Goal: Task Accomplishment & Management: Complete application form

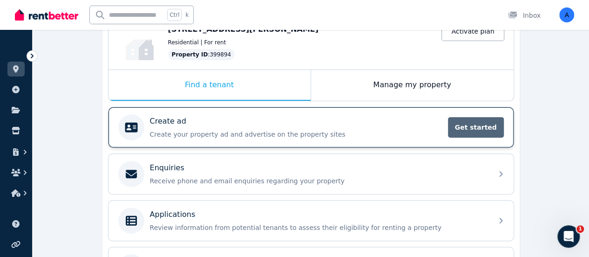
click at [481, 128] on span "Get started" at bounding box center [476, 127] width 56 height 20
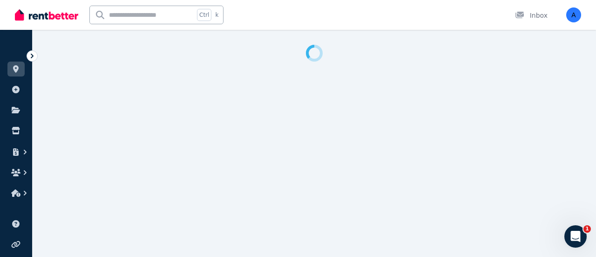
select select "**"
select select "**********"
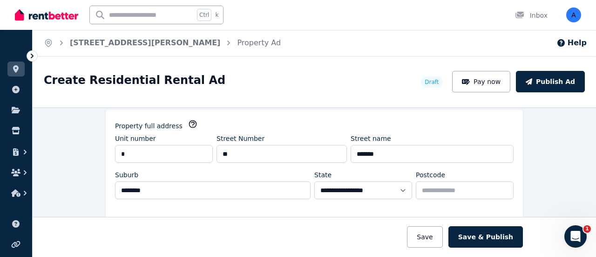
scroll to position [93, 0]
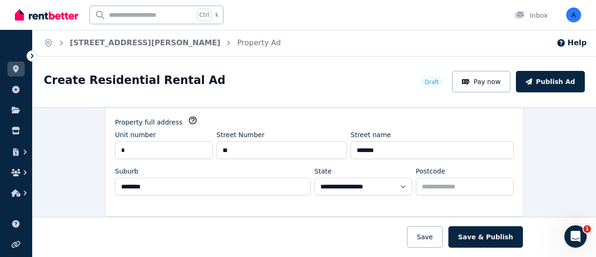
drag, startPoint x: 481, startPoint y: 85, endPoint x: 381, endPoint y: 89, distance: 100.7
click at [384, 93] on div "Create Residential Rental Ad Draft Pay now Publish Ad" at bounding box center [315, 81] width 564 height 51
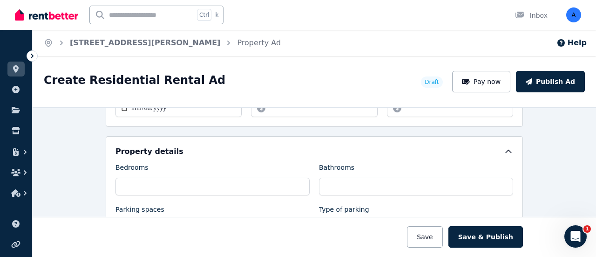
scroll to position [373, 0]
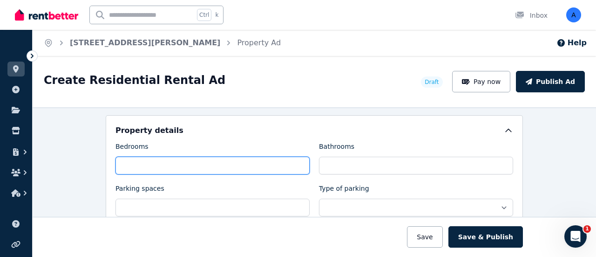
click at [216, 159] on input "Bedrooms" at bounding box center [213, 166] width 194 height 18
type input "*"
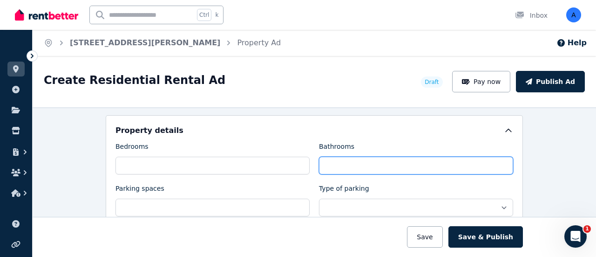
click at [333, 167] on input "Bathrooms" at bounding box center [416, 166] width 194 height 18
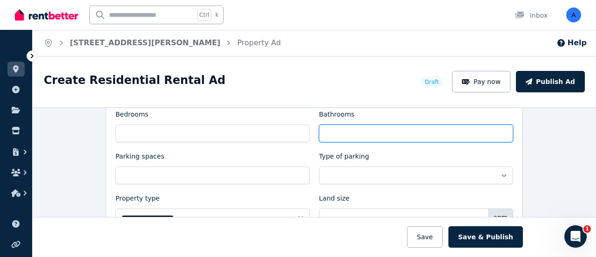
scroll to position [419, 0]
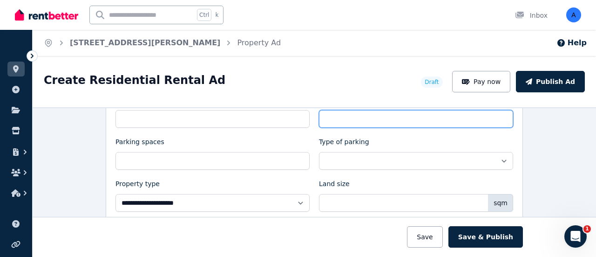
type input "*"
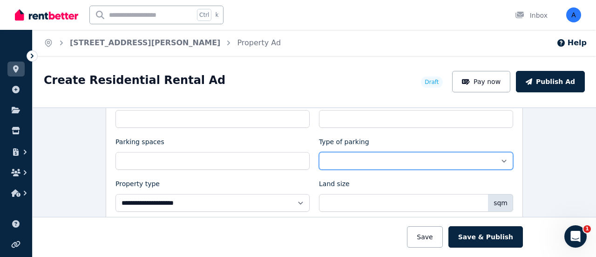
click at [404, 153] on select "**********" at bounding box center [416, 161] width 194 height 18
select select "**********"
click at [319, 152] on select "**********" at bounding box center [416, 161] width 194 height 18
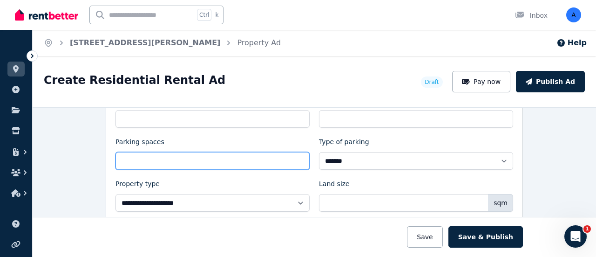
click at [241, 161] on input "Parking spaces" at bounding box center [213, 161] width 194 height 18
type input "*"
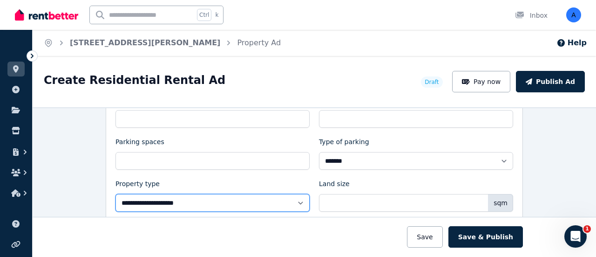
click at [257, 199] on select "**********" at bounding box center [213, 203] width 194 height 18
select select "**********"
click at [116, 194] on select "**********" at bounding box center [213, 203] width 194 height 18
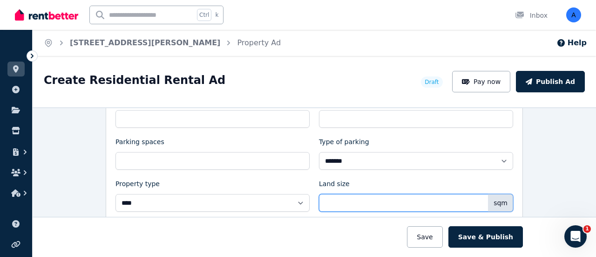
click at [353, 200] on input "Land size" at bounding box center [416, 203] width 194 height 18
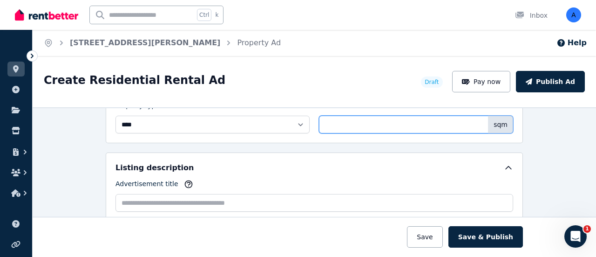
scroll to position [512, 0]
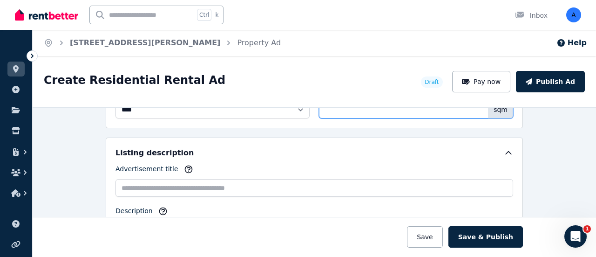
type input "**"
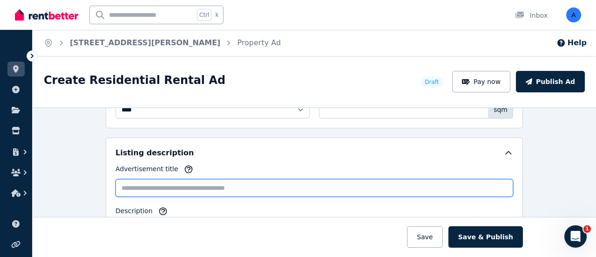
click at [168, 183] on input "Advertisement title" at bounding box center [315, 188] width 398 height 18
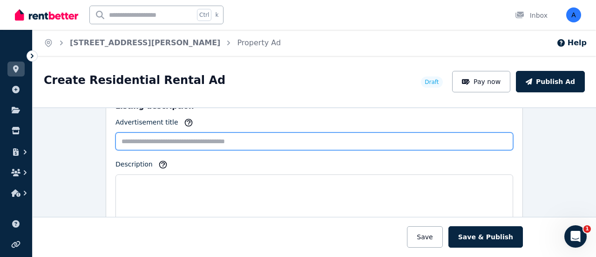
click at [158, 140] on input "Advertisement title" at bounding box center [315, 141] width 398 height 18
type input "*"
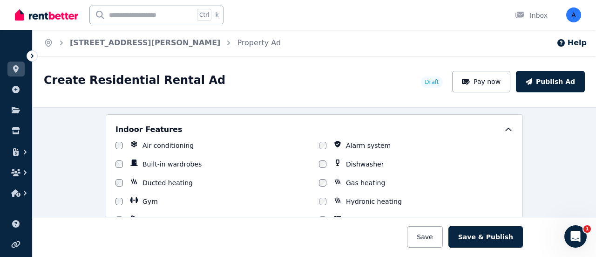
scroll to position [745, 0]
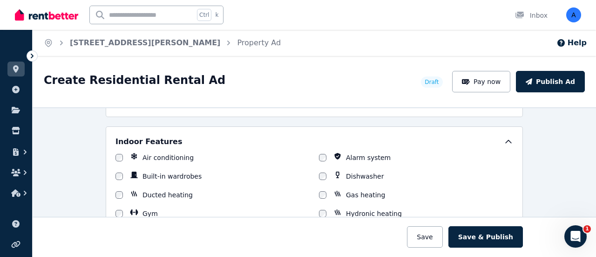
type input "**********"
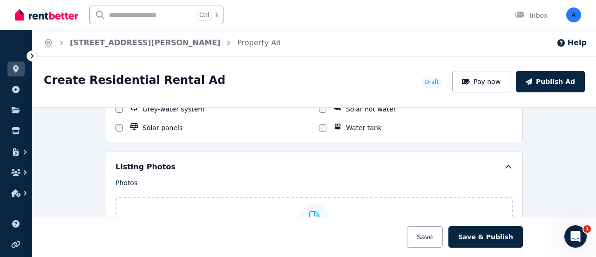
scroll to position [1165, 0]
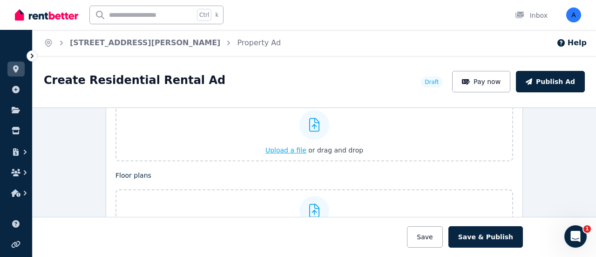
click at [298, 146] on span "Upload a file" at bounding box center [286, 149] width 41 height 7
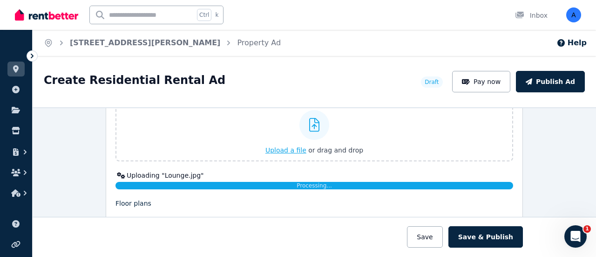
click at [289, 146] on span "Upload a file" at bounding box center [286, 149] width 41 height 7
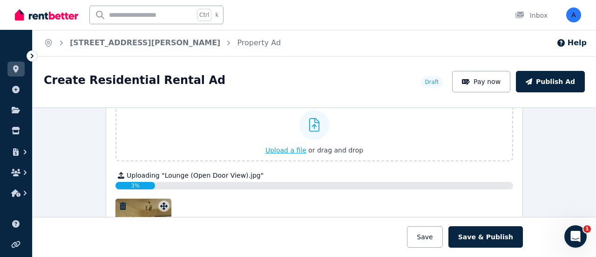
click at [314, 118] on icon at bounding box center [314, 125] width 11 height 14
click at [0, 0] on input "Upload a file or drag and drop" at bounding box center [0, 0] width 0 height 0
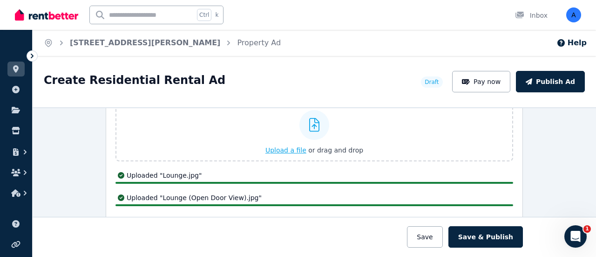
click at [299, 146] on span "Upload a file" at bounding box center [286, 149] width 41 height 7
click at [286, 146] on span "Upload a file" at bounding box center [286, 149] width 41 height 7
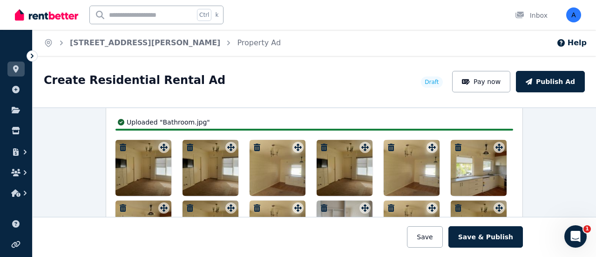
scroll to position [1195, 0]
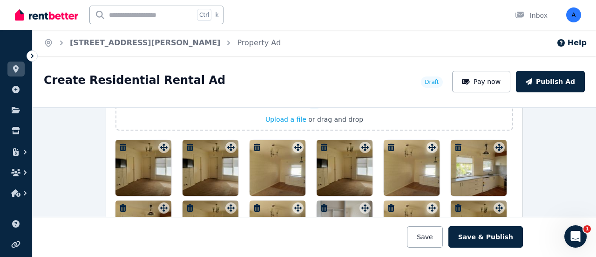
click at [187, 143] on icon "button" at bounding box center [190, 146] width 7 height 7
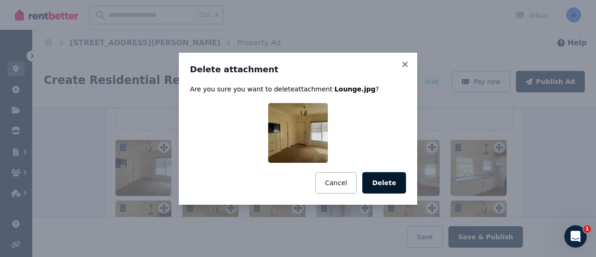
click at [387, 185] on button "Delete" at bounding box center [384, 182] width 44 height 21
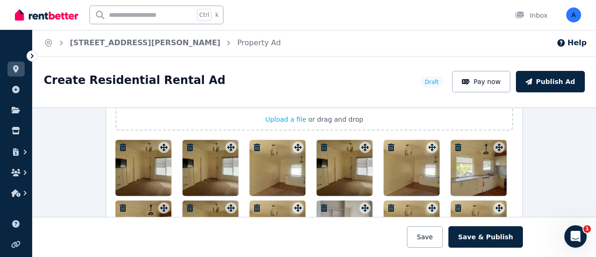
click at [187, 143] on icon "button" at bounding box center [190, 146] width 7 height 7
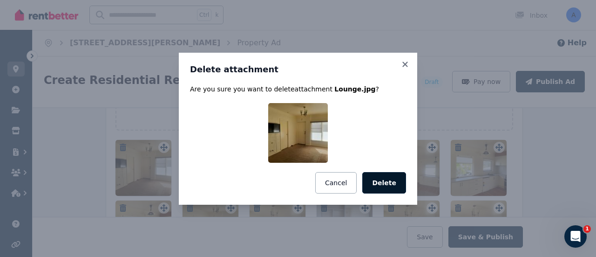
click at [381, 180] on button "Delete" at bounding box center [384, 182] width 44 height 21
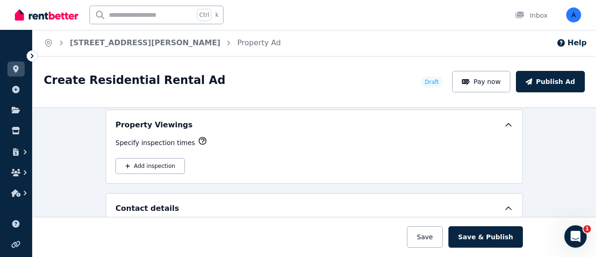
scroll to position [1615, 0]
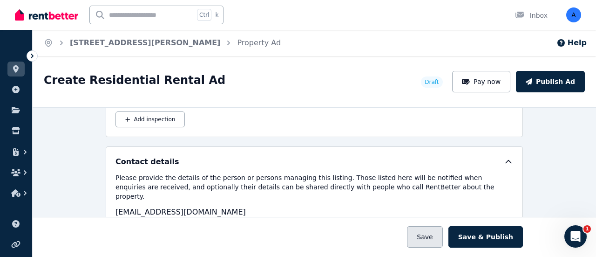
click at [438, 237] on button "Save" at bounding box center [424, 236] width 35 height 21
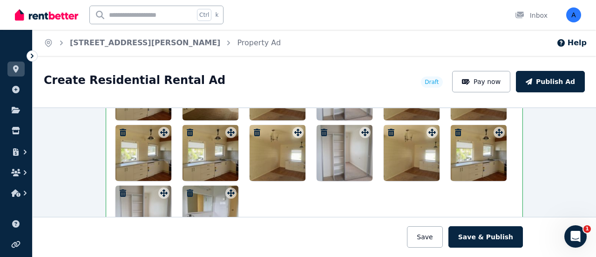
scroll to position [1439, 0]
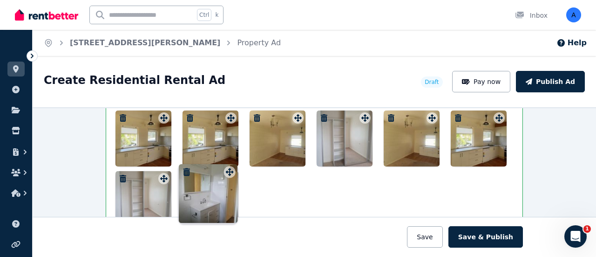
click at [228, 175] on icon at bounding box center [230, 178] width 7 height 7
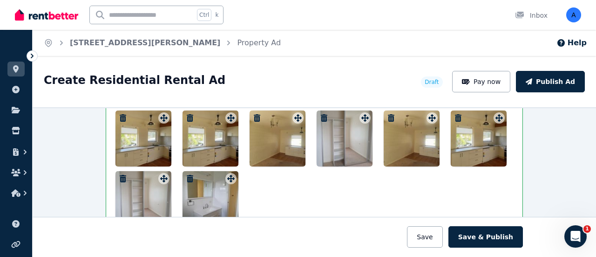
click at [120, 175] on icon "button" at bounding box center [123, 178] width 7 height 7
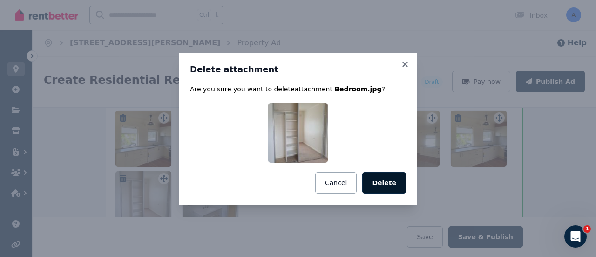
click at [395, 184] on button "Delete" at bounding box center [384, 182] width 44 height 21
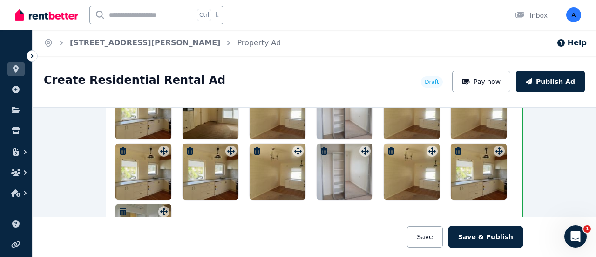
scroll to position [1392, 0]
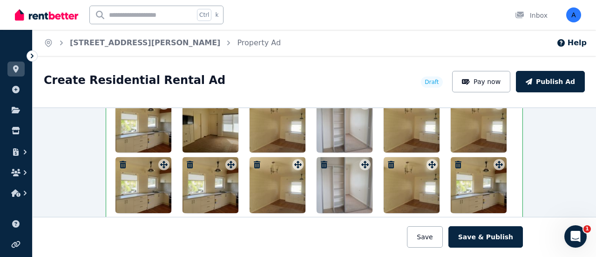
click at [454, 161] on icon "button" at bounding box center [458, 164] width 9 height 7
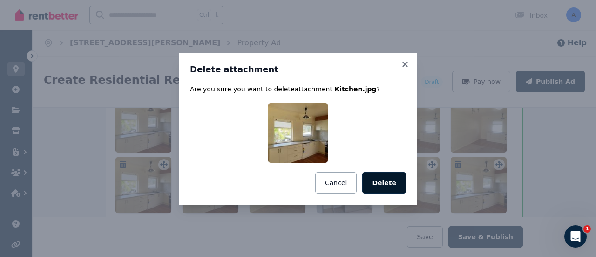
click at [396, 183] on button "Delete" at bounding box center [384, 182] width 44 height 21
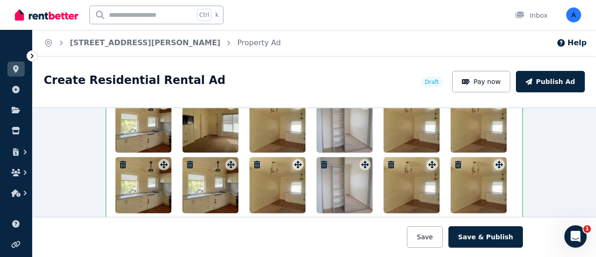
click at [460, 158] on div at bounding box center [479, 185] width 56 height 56
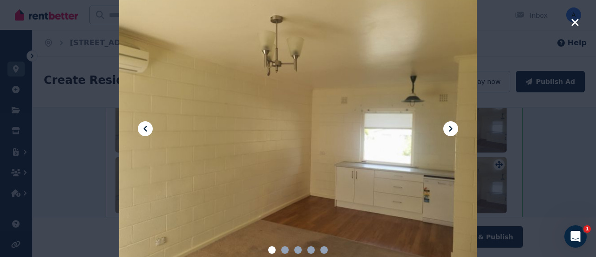
click at [577, 23] on icon "button" at bounding box center [575, 22] width 7 height 7
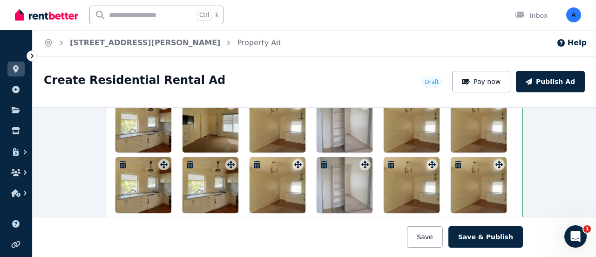
click at [456, 161] on icon "button" at bounding box center [458, 164] width 7 height 7
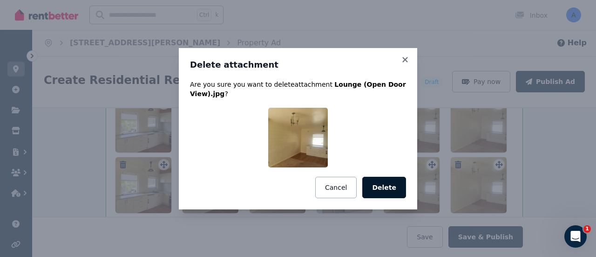
click at [389, 185] on button "Delete" at bounding box center [384, 187] width 44 height 21
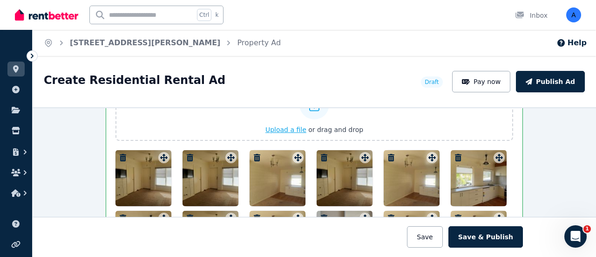
scroll to position [1299, 0]
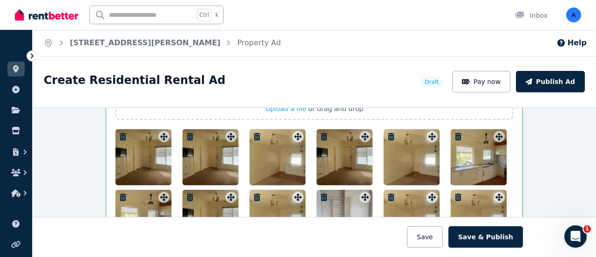
click at [187, 133] on icon "button" at bounding box center [190, 136] width 7 height 7
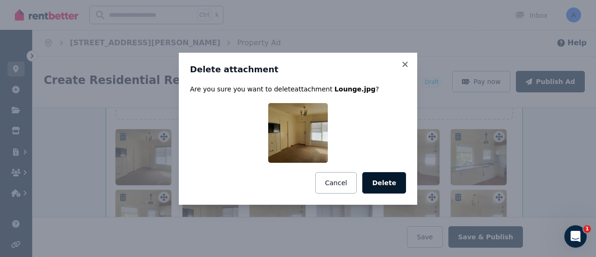
click at [376, 180] on button "Delete" at bounding box center [384, 182] width 44 height 21
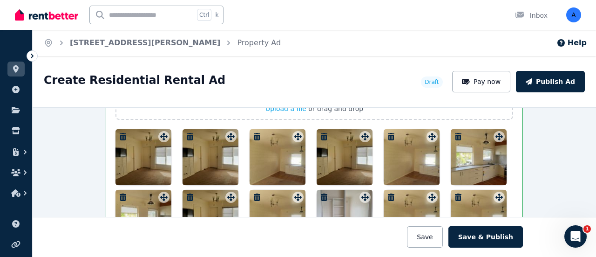
click at [187, 133] on icon "button" at bounding box center [189, 136] width 9 height 7
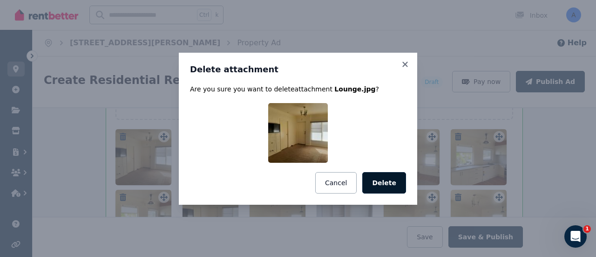
click at [384, 179] on button "Delete" at bounding box center [384, 182] width 44 height 21
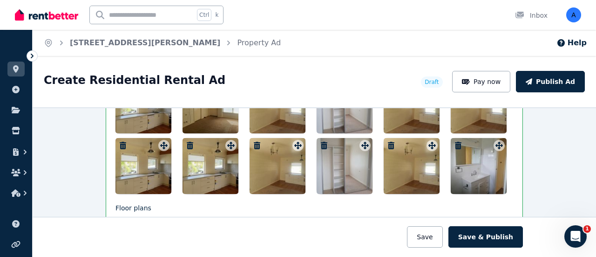
scroll to position [1392, 0]
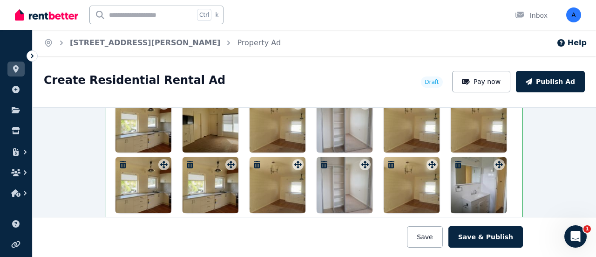
click at [120, 161] on icon "button" at bounding box center [123, 164] width 7 height 7
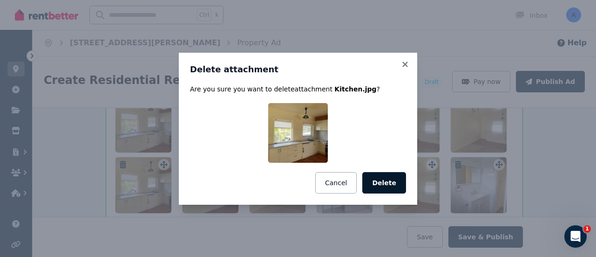
click at [383, 182] on button "Delete" at bounding box center [384, 182] width 44 height 21
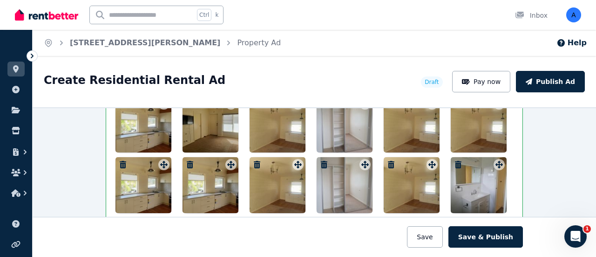
click at [390, 161] on icon "button" at bounding box center [391, 164] width 7 height 7
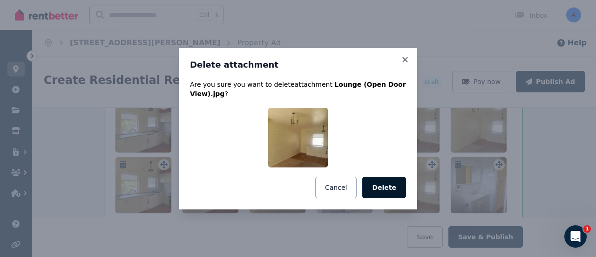
click at [392, 190] on button "Delete" at bounding box center [384, 187] width 44 height 21
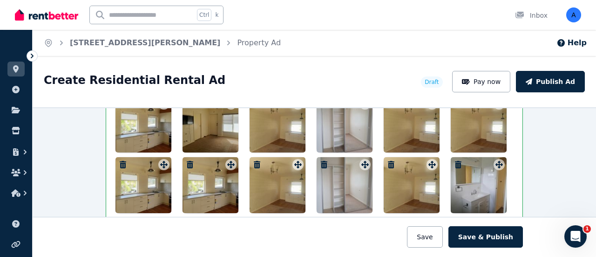
click at [389, 161] on icon "button" at bounding box center [391, 164] width 7 height 7
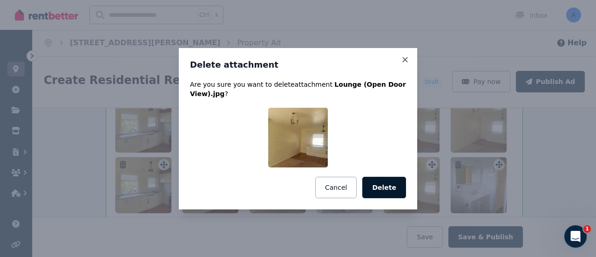
click at [394, 186] on button "Delete" at bounding box center [384, 187] width 44 height 21
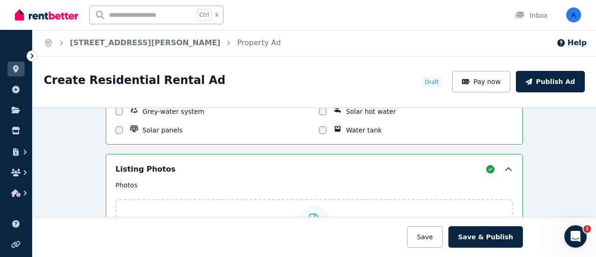
scroll to position [1299, 0]
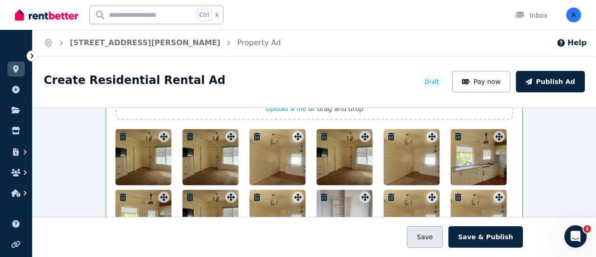
click at [433, 241] on button "Save" at bounding box center [424, 236] width 35 height 21
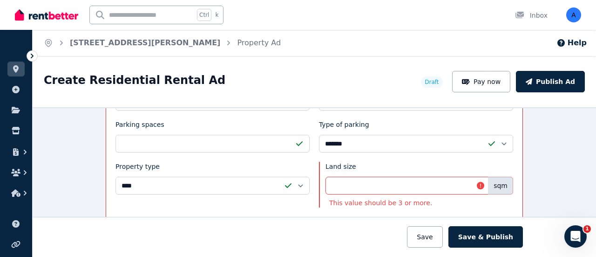
scroll to position [554, 0]
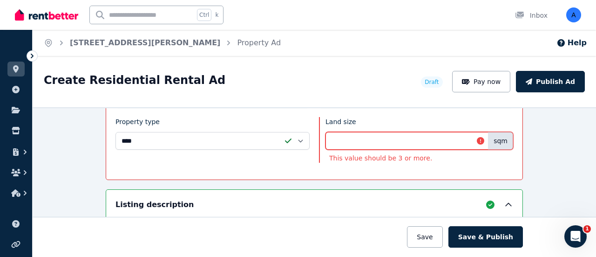
click at [394, 134] on input "**" at bounding box center [420, 141] width 188 height 18
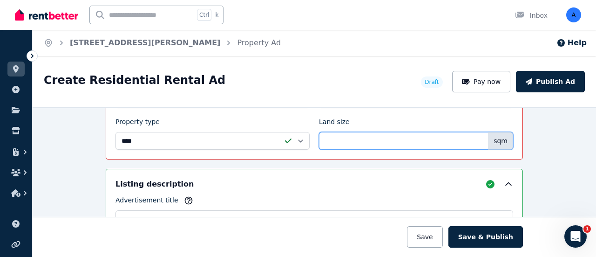
type input "*"
type input "**"
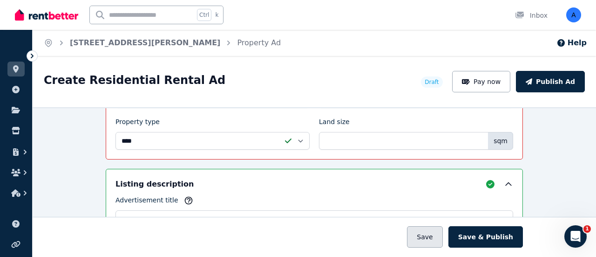
click at [432, 236] on button "Save" at bounding box center [424, 236] width 35 height 21
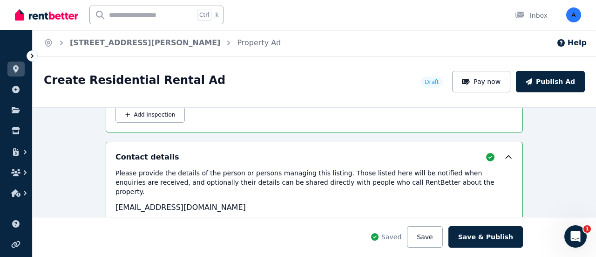
scroll to position [1579, 0]
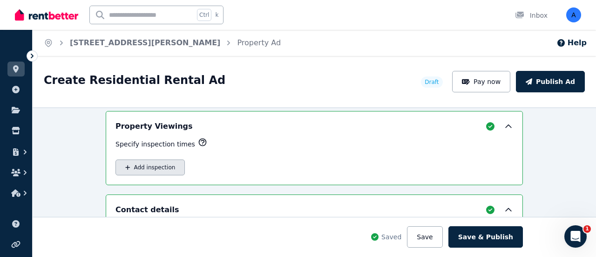
click at [163, 159] on button "Add inspection" at bounding box center [150, 167] width 69 height 16
select select "**"
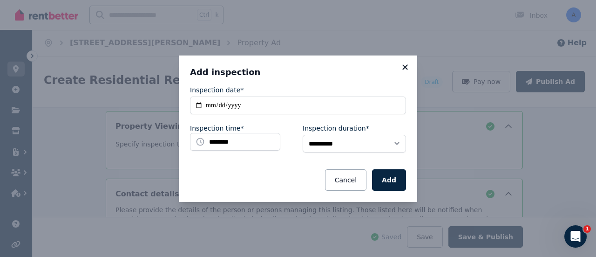
click at [402, 67] on icon at bounding box center [405, 67] width 9 height 8
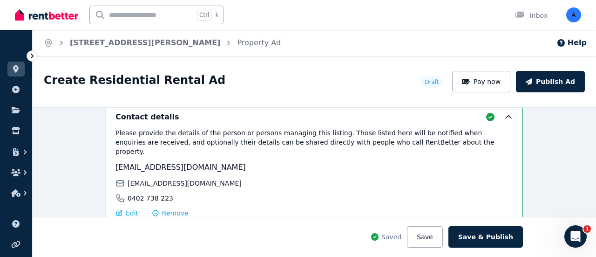
scroll to position [1731, 0]
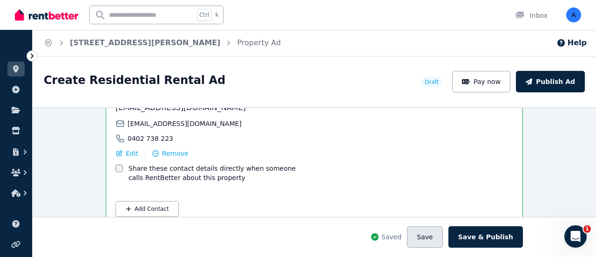
click at [432, 241] on button "Save" at bounding box center [424, 236] width 35 height 21
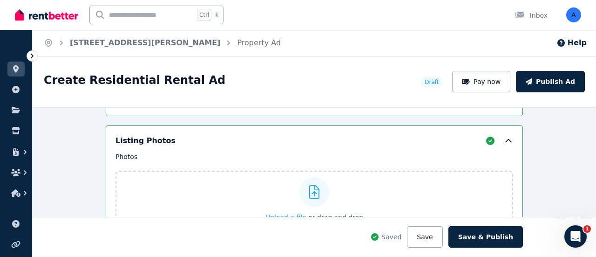
scroll to position [1219, 0]
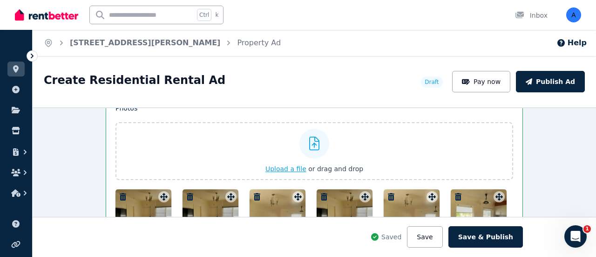
click at [376, 150] on label "Upload a file or drag and drop" at bounding box center [315, 151] width 398 height 58
click at [0, 0] on input "Upload a file or drag and drop" at bounding box center [0, 0] width 0 height 0
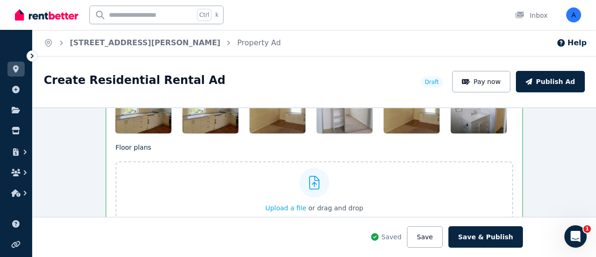
scroll to position [1405, 0]
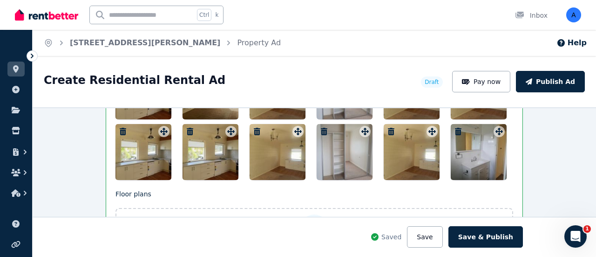
click at [493, 125] on div "Photos Upload a file or drag and drop Uploaded " Lounge.jpg " Uploaded " Lounge…" at bounding box center [315, 48] width 398 height 263
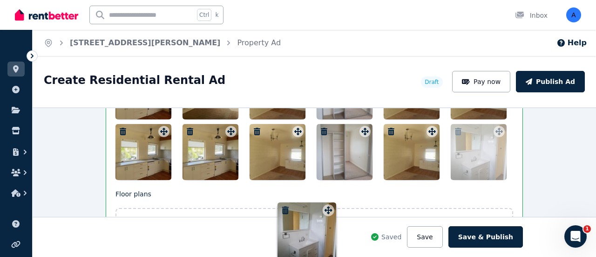
drag, startPoint x: 494, startPoint y: 128, endPoint x: 306, endPoint y: 206, distance: 203.4
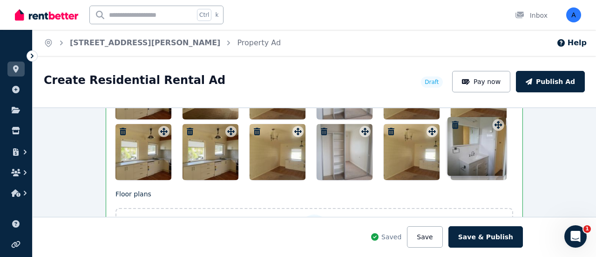
click at [314, 180] on div "Photos Upload a file or drag and drop Uploaded " Lounge.jpg " Uploaded " Lounge…" at bounding box center [315, 48] width 398 height 263
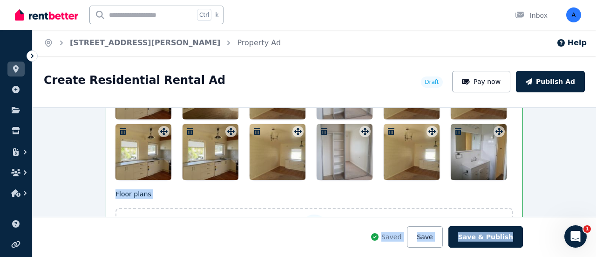
drag, startPoint x: 407, startPoint y: 150, endPoint x: 332, endPoint y: 230, distance: 109.7
click at [364, 189] on p "Floor plans" at bounding box center [315, 193] width 398 height 9
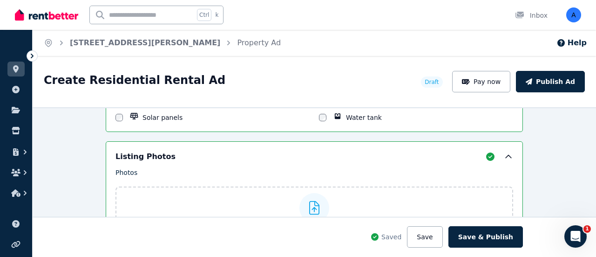
scroll to position [1219, 0]
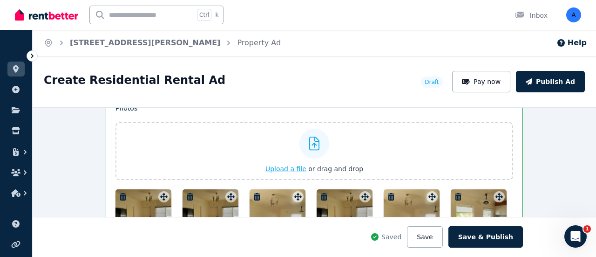
click at [293, 165] on span "Upload a file" at bounding box center [286, 168] width 41 height 7
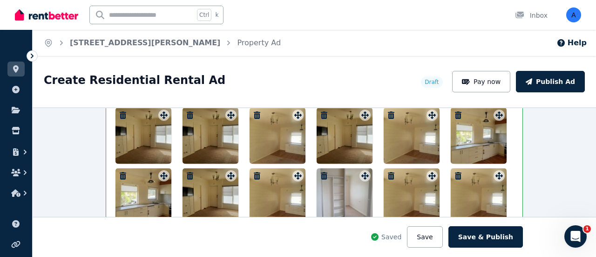
scroll to position [1405, 0]
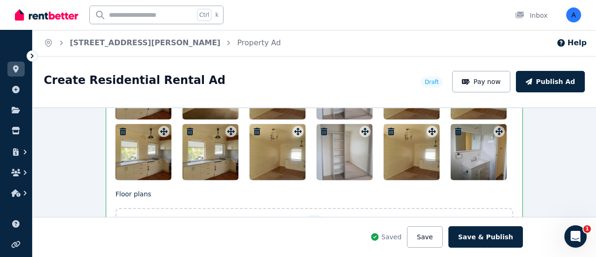
click at [118, 128] on icon "button" at bounding box center [122, 131] width 9 height 7
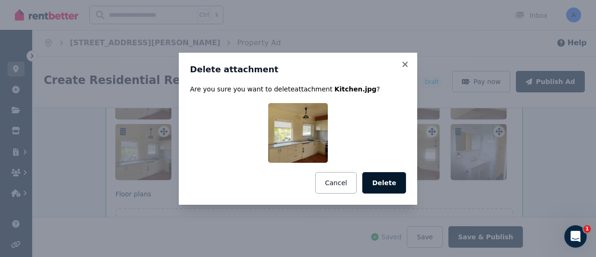
click at [377, 181] on button "Delete" at bounding box center [384, 182] width 44 height 21
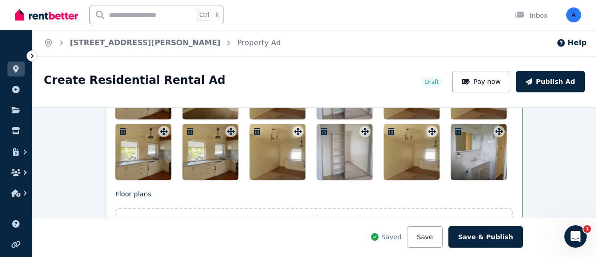
click at [187, 128] on icon "button" at bounding box center [190, 131] width 7 height 7
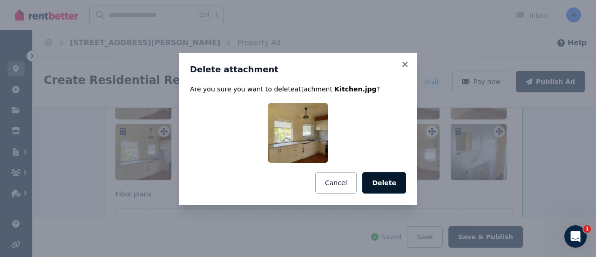
click at [383, 183] on button "Delete" at bounding box center [384, 182] width 44 height 21
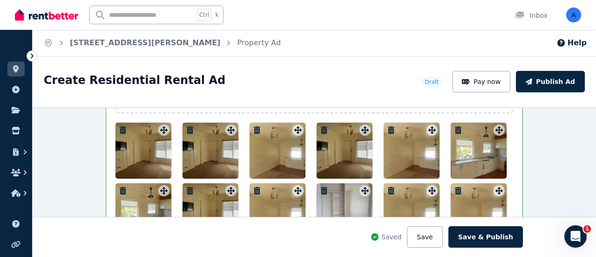
scroll to position [1265, 0]
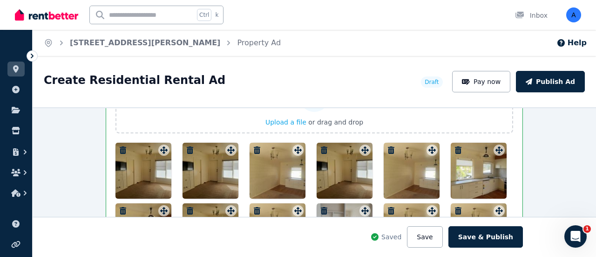
click at [120, 146] on icon "button" at bounding box center [123, 149] width 7 height 7
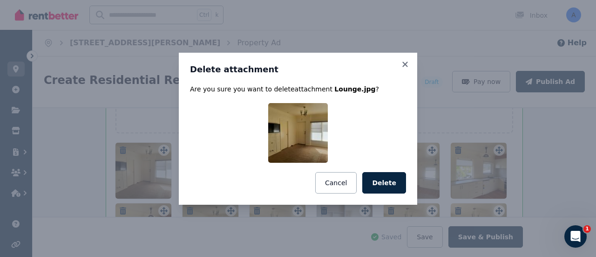
click at [396, 181] on button "Delete" at bounding box center [384, 182] width 44 height 21
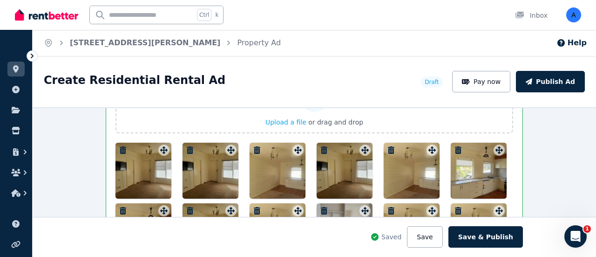
click at [254, 146] on icon "button" at bounding box center [257, 149] width 7 height 7
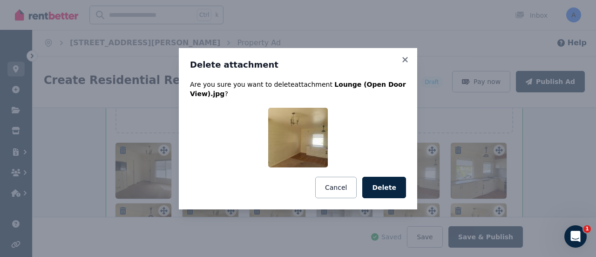
click at [378, 180] on button "Delete" at bounding box center [384, 187] width 44 height 21
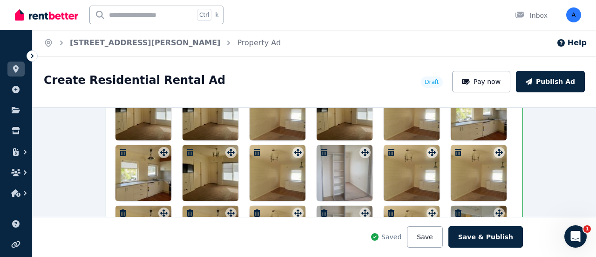
scroll to position [1312, 0]
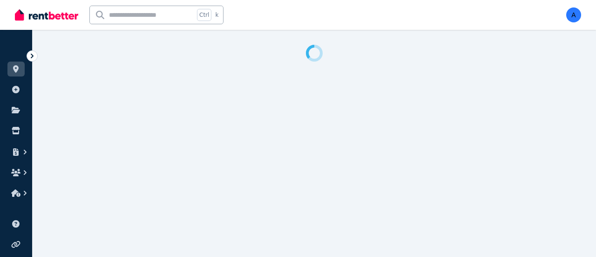
select select "**"
select select "**********"
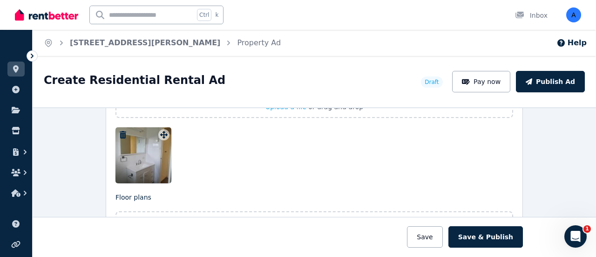
scroll to position [1211, 0]
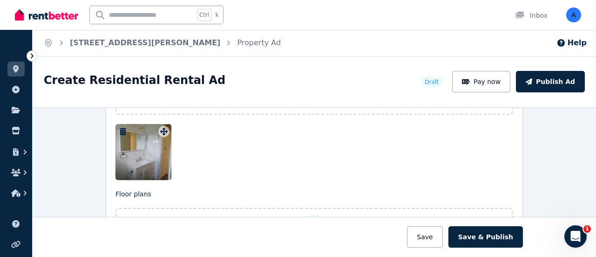
click at [120, 128] on icon "button" at bounding box center [123, 131] width 7 height 7
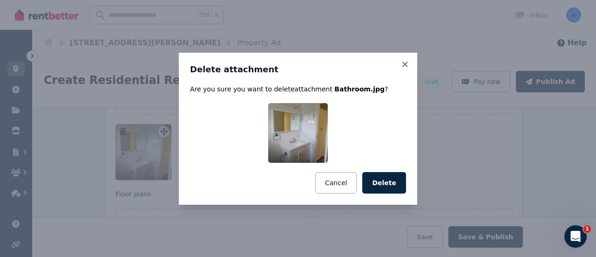
click at [382, 182] on button "Delete" at bounding box center [384, 182] width 44 height 21
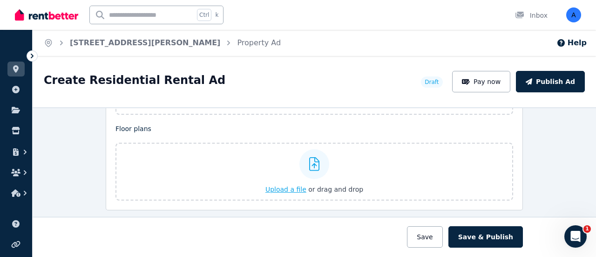
click at [295, 185] on span "Upload a file" at bounding box center [286, 188] width 41 height 7
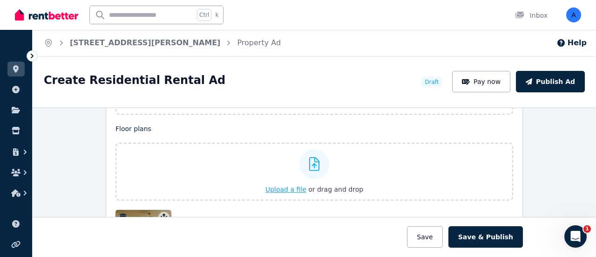
click at [287, 185] on span "Upload a file" at bounding box center [286, 188] width 41 height 7
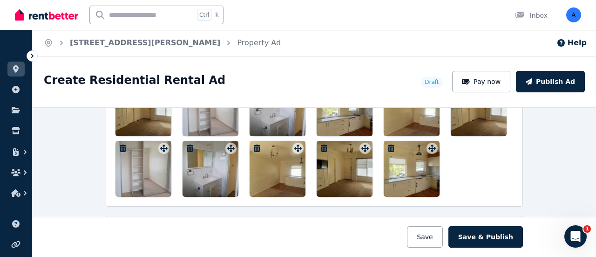
scroll to position [1288, 0]
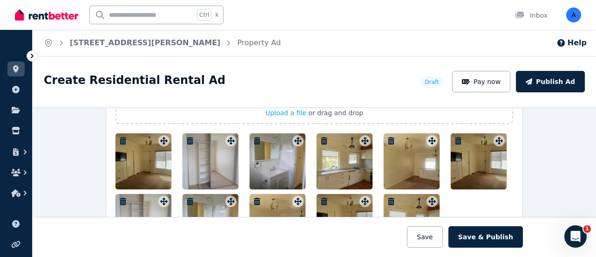
drag, startPoint x: 417, startPoint y: 160, endPoint x: 347, endPoint y: 144, distance: 72.6
click at [336, 158] on div at bounding box center [315, 191] width 398 height 116
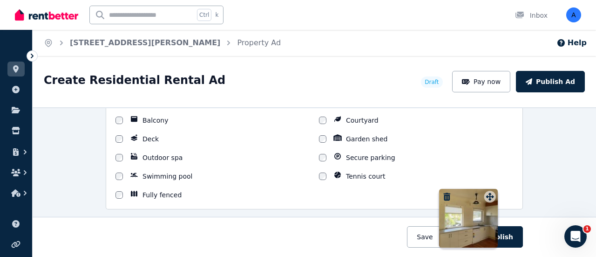
scroll to position [927, 0]
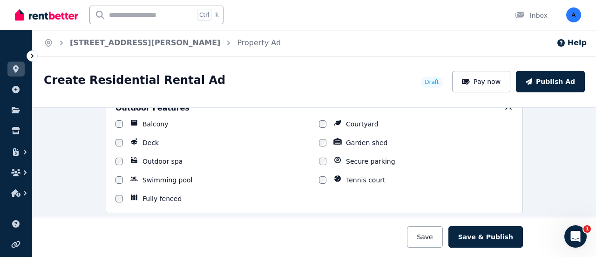
drag, startPoint x: 365, startPoint y: 136, endPoint x: 422, endPoint y: 167, distance: 64.4
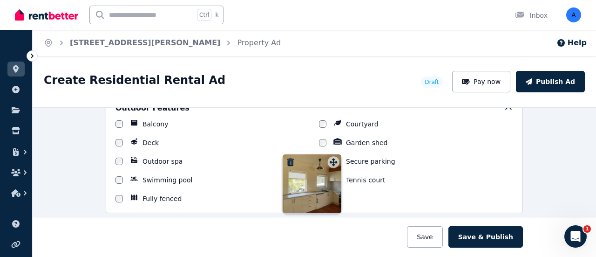
click at [438, 199] on div "**********" at bounding box center [314, 53] width 417 height 1299
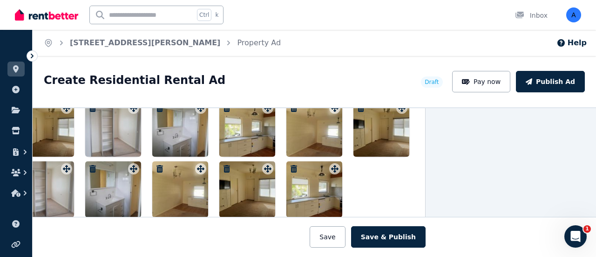
click at [457, 191] on div "**********" at bounding box center [315, 182] width 564 height 150
click at [290, 165] on icon "button" at bounding box center [293, 168] width 9 height 7
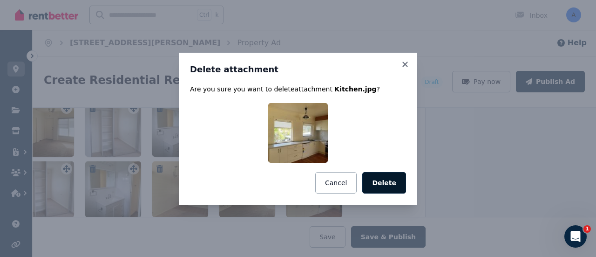
click at [393, 184] on button "Delete" at bounding box center [384, 182] width 44 height 21
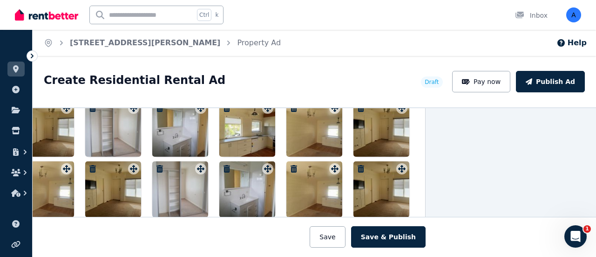
click at [361, 165] on icon "button" at bounding box center [360, 168] width 9 height 7
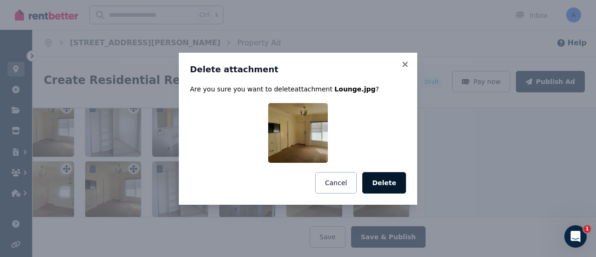
click at [384, 185] on button "Delete" at bounding box center [384, 182] width 44 height 21
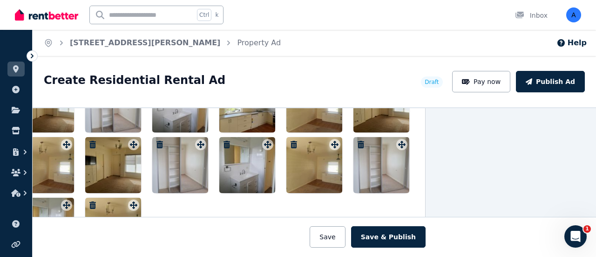
scroll to position [1367, 97]
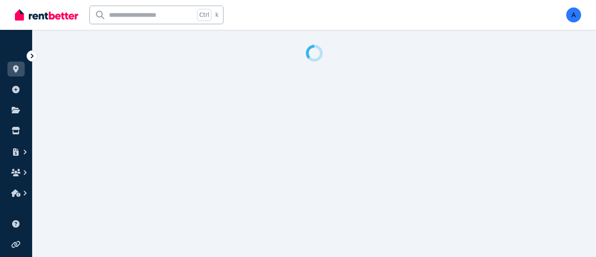
select select "**"
select select "**********"
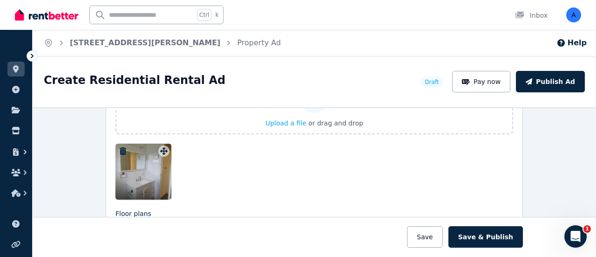
scroll to position [1211, 0]
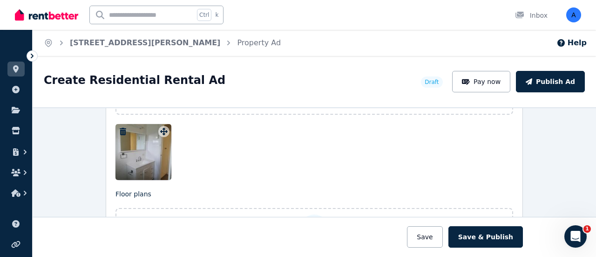
click at [120, 128] on icon "button" at bounding box center [123, 131] width 7 height 7
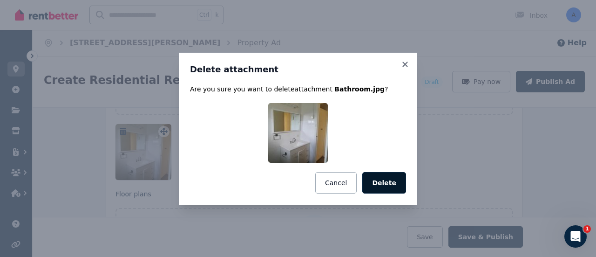
click at [391, 185] on button "Delete" at bounding box center [384, 182] width 44 height 21
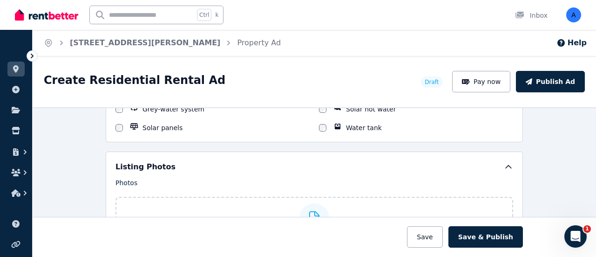
scroll to position [1118, 0]
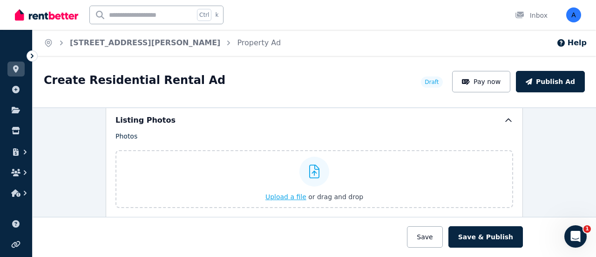
click at [293, 193] on span "Upload a file" at bounding box center [286, 196] width 41 height 7
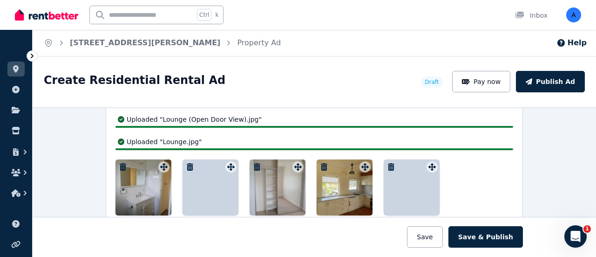
scroll to position [1265, 0]
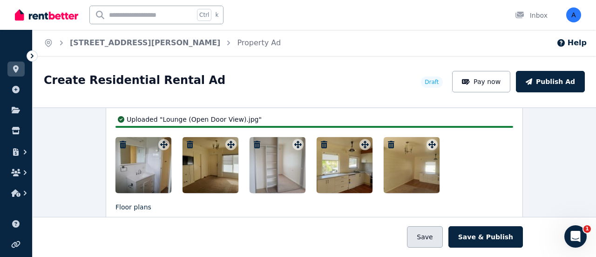
click at [443, 235] on button "Save" at bounding box center [424, 236] width 35 height 21
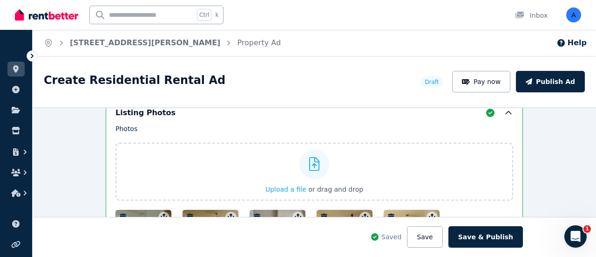
scroll to position [1271, 0]
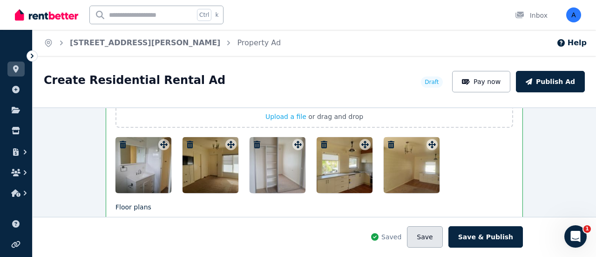
click at [433, 237] on button "Save" at bounding box center [424, 236] width 35 height 21
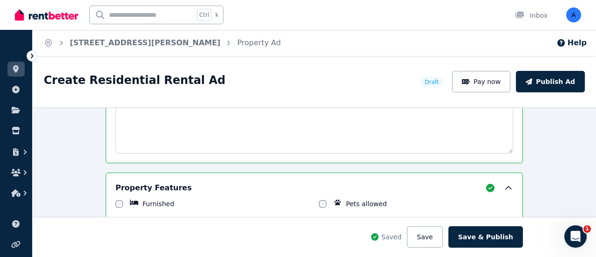
scroll to position [619, 0]
